Goal: Check status: Check status

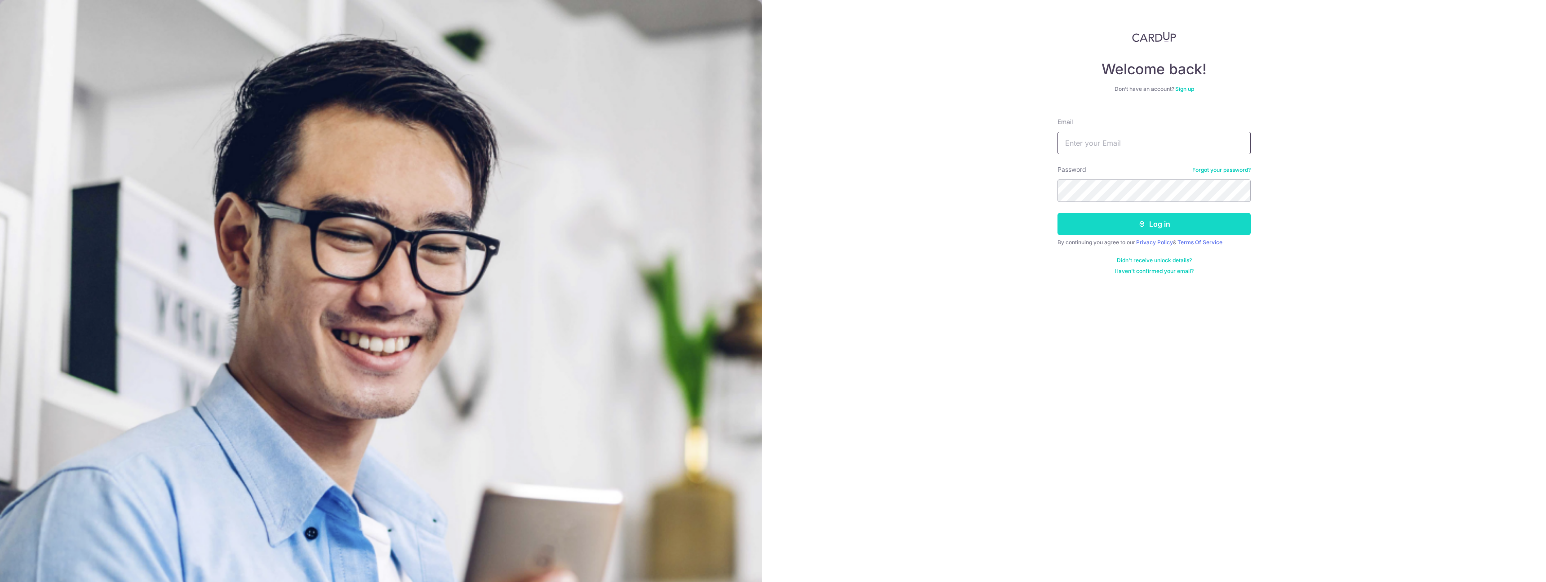
type input "[EMAIL_ADDRESS][DOMAIN_NAME]"
click at [1117, 219] on button "Log in" at bounding box center [1154, 224] width 193 height 22
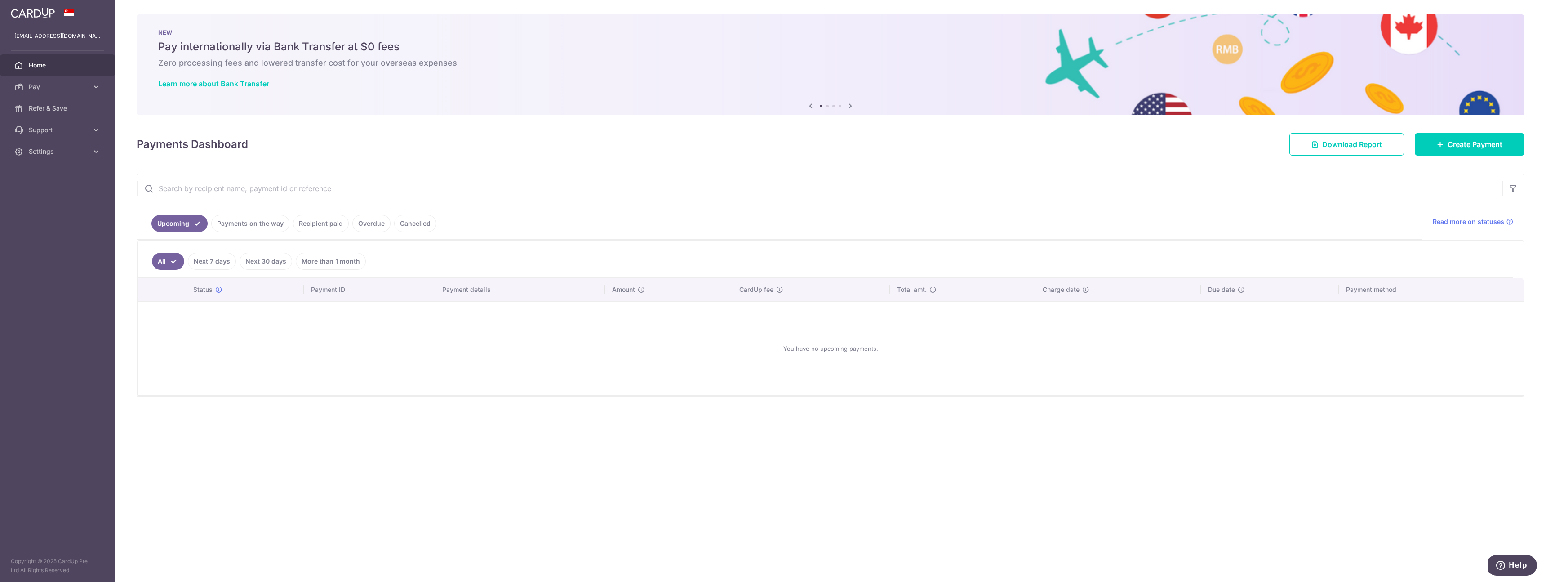
click at [251, 225] on link "Payments on the way" at bounding box center [250, 223] width 78 height 17
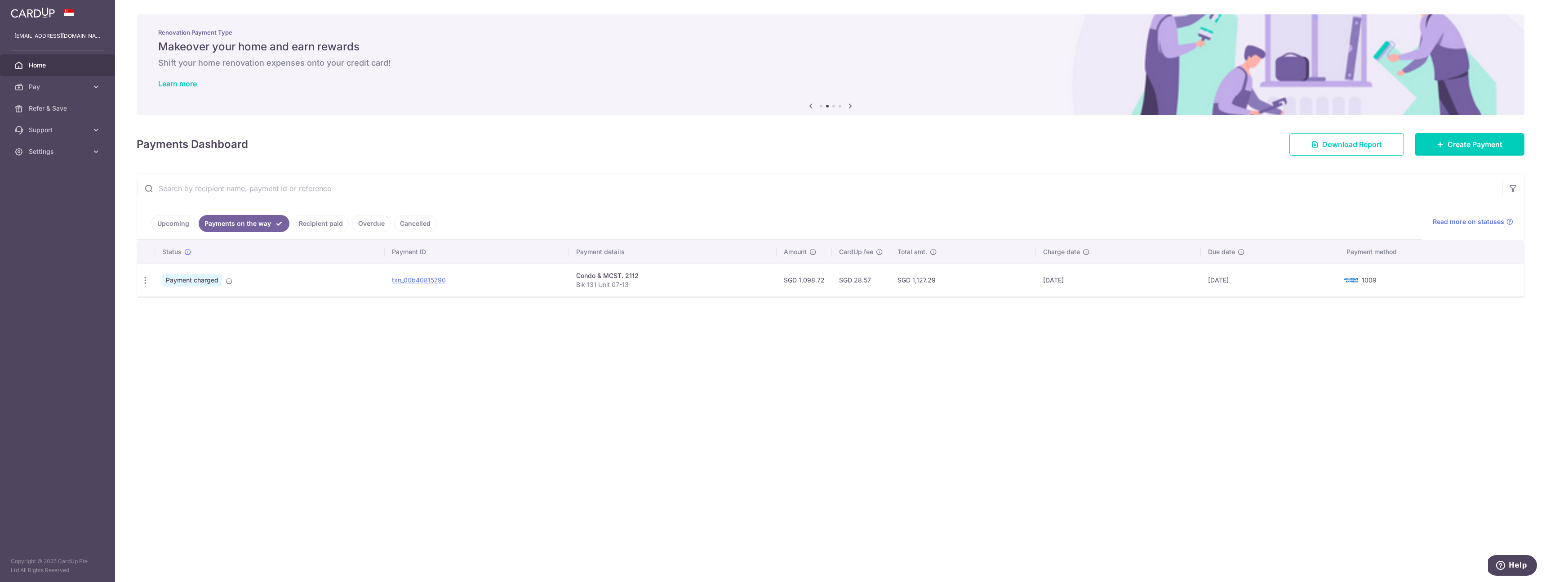
click at [325, 221] on link "Recipient paid" at bounding box center [321, 223] width 56 height 17
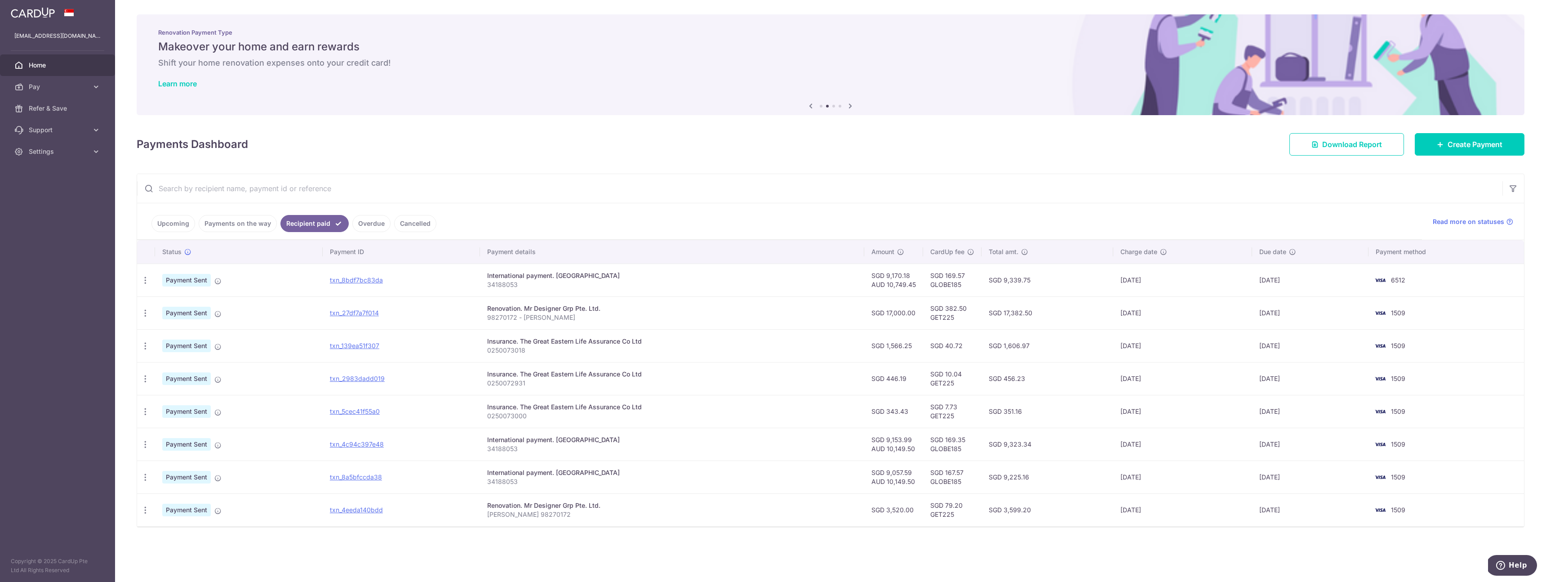
click at [248, 226] on link "Payments on the way" at bounding box center [238, 223] width 78 height 17
